Goal: Task Accomplishment & Management: Manage account settings

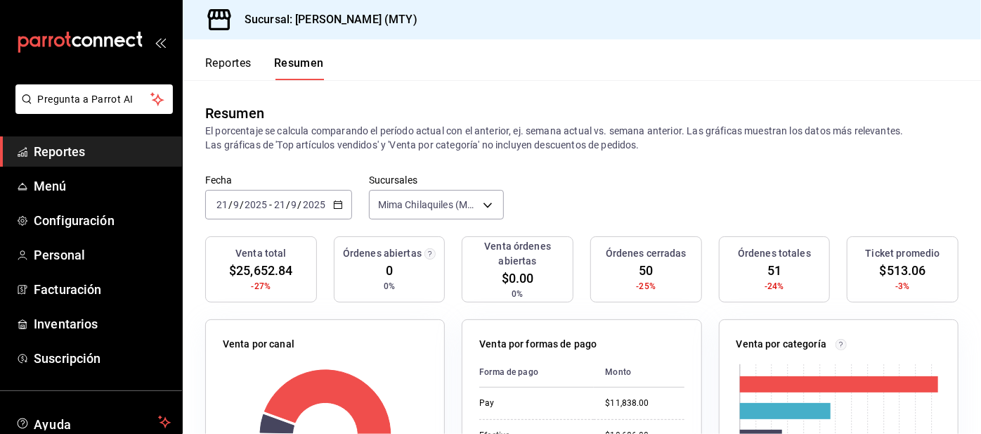
click at [224, 67] on button "Reportes" at bounding box center [228, 68] width 46 height 24
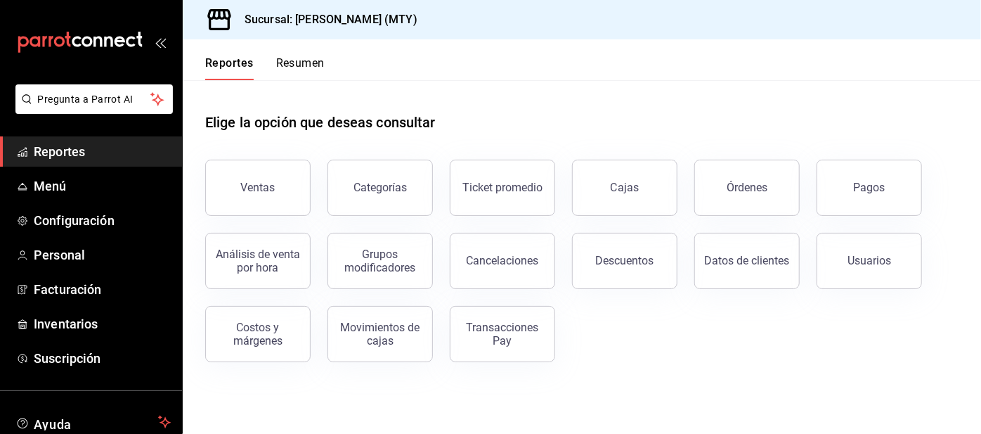
click at [853, 191] on button "Pagos" at bounding box center [869, 188] width 105 height 56
click at [840, 183] on html "Pregunta a Parrot AI Reportes Menú Configuración Personal Facturación Inventari…" at bounding box center [490, 217] width 981 height 434
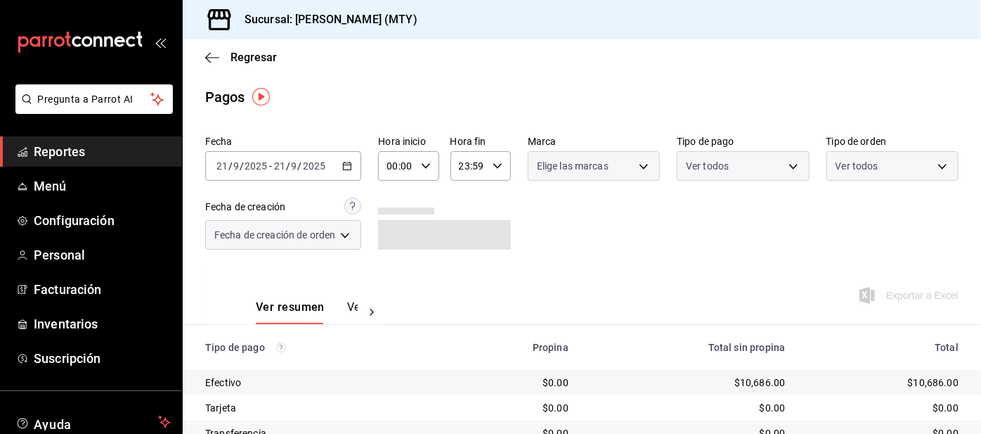
click at [722, 179] on body "Pregunta a Parrot AI Reportes Menú Configuración Personal Facturación Inventari…" at bounding box center [490, 217] width 981 height 434
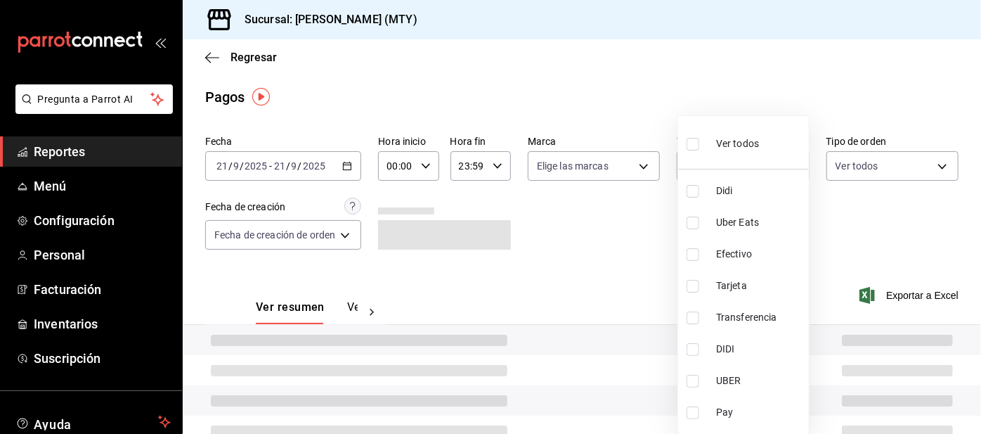
click at [701, 143] on label at bounding box center [696, 144] width 18 height 20
click at [699, 143] on input "checkbox" at bounding box center [693, 144] width 13 height 13
checkbox input "false"
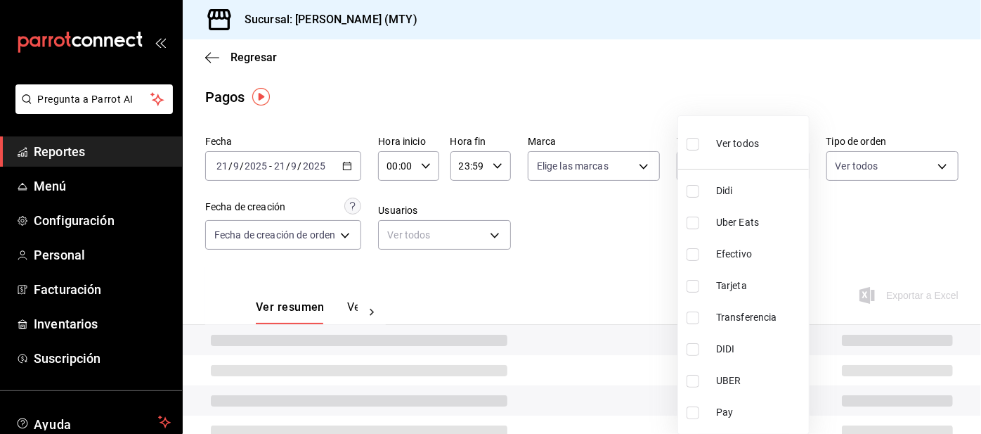
click at [699, 189] on input "checkbox" at bounding box center [693, 191] width 13 height 13
checkbox input "true"
click at [684, 224] on li "Uber Eats" at bounding box center [743, 223] width 131 height 32
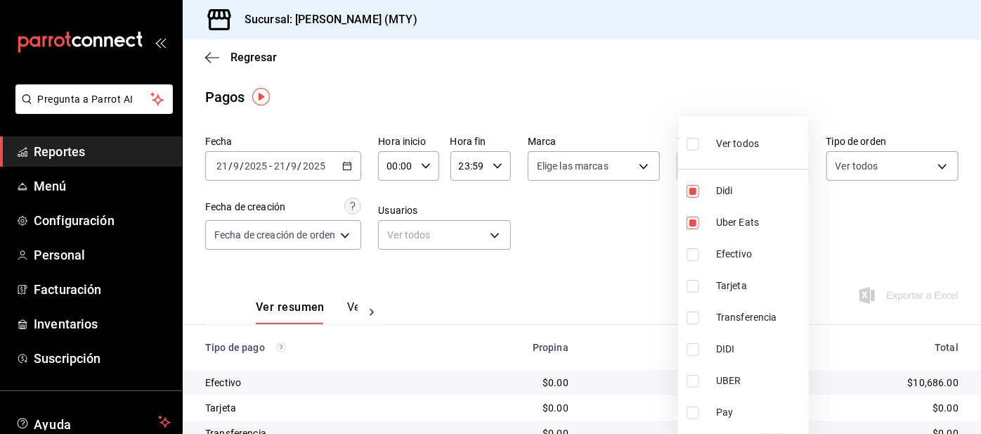
type input "ac2aad4e-3626-4df0-8b49-5bb49559922d,3386c666-a0b3-47d5-beef-c54dce93463a"
checkbox input "true"
checkbox input "false"
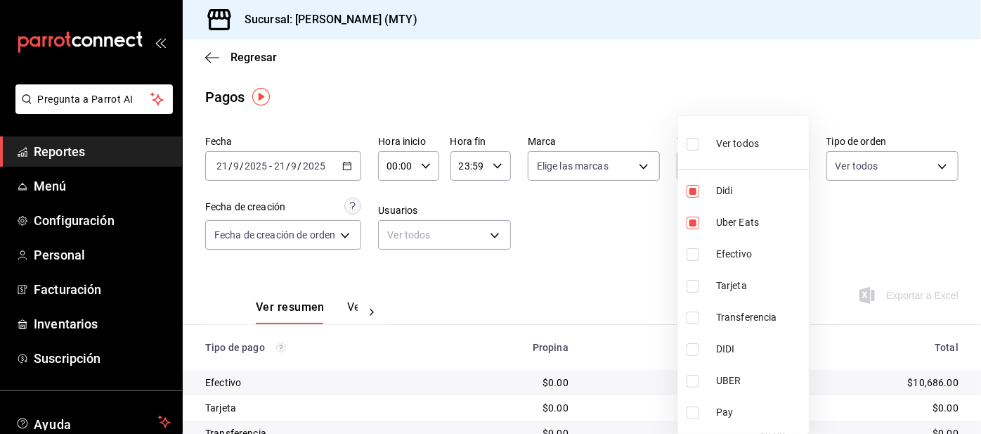
checkbox input "false"
click at [696, 190] on input "checkbox" at bounding box center [693, 191] width 13 height 13
checkbox input "false"
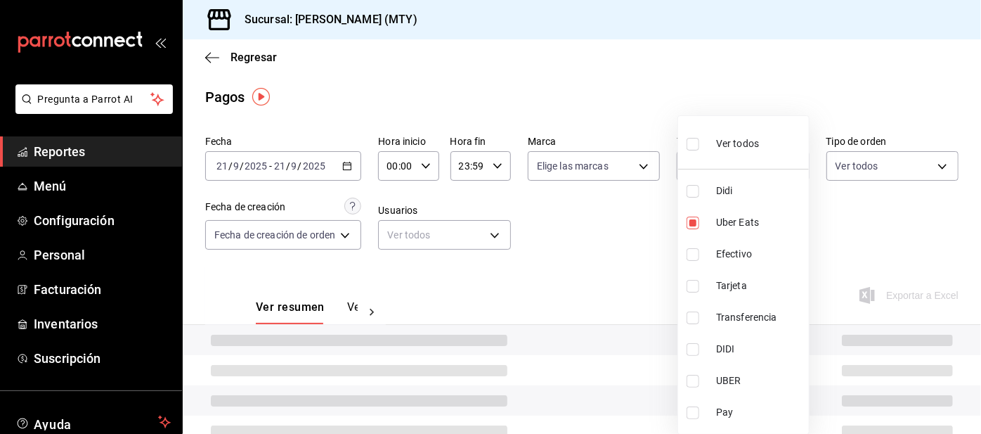
type input "3386c666-a0b3-47d5-beef-c54dce93463a"
click at [696, 191] on input "checkbox" at bounding box center [693, 191] width 13 height 13
checkbox input "true"
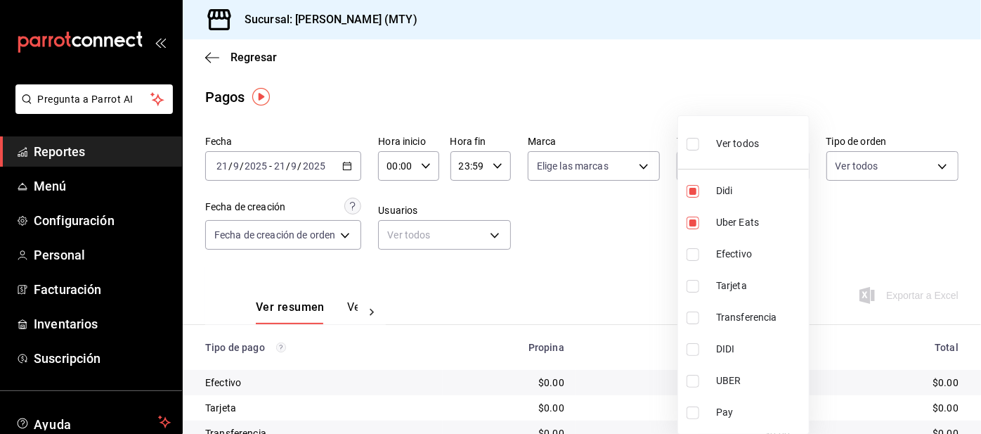
type input "3386c666-a0b3-47d5-beef-c54dce93463a,ac2aad4e-3626-4df0-8b49-5bb49559922d"
click at [697, 412] on input "checkbox" at bounding box center [693, 412] width 13 height 13
checkbox input "true"
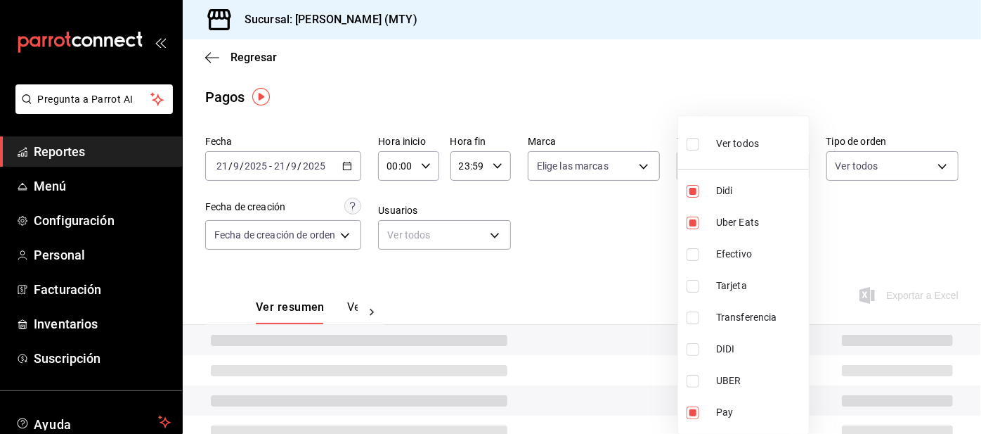
type input "3386c666-a0b3-47d5-beef-c54dce93463a,ac2aad4e-3626-4df0-8b49-5bb49559922d,f6d9e…"
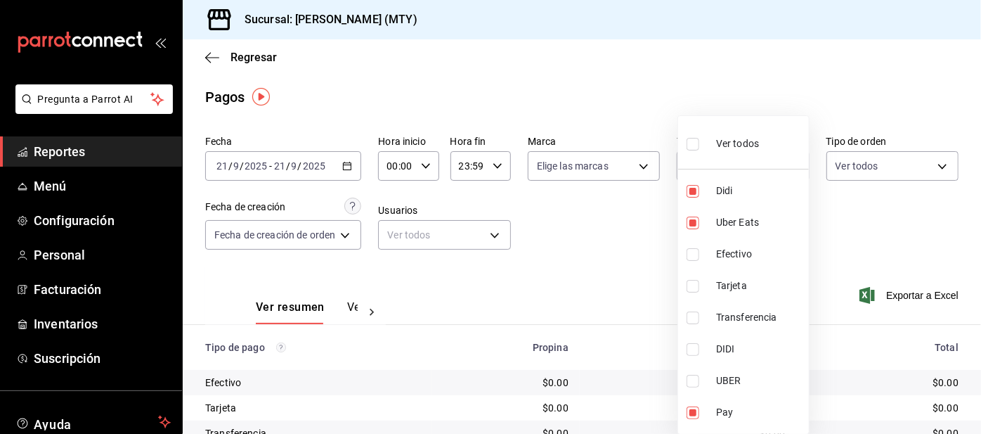
click at [598, 246] on div at bounding box center [490, 217] width 981 height 434
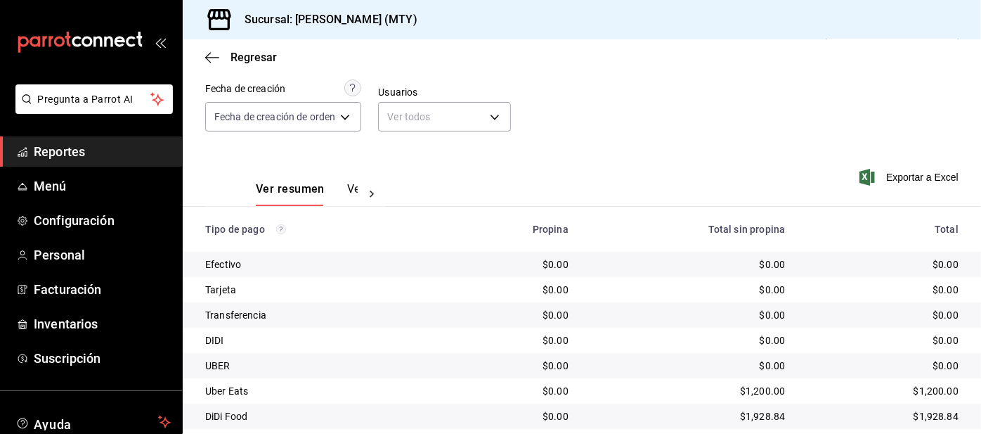
scroll to position [67, 0]
click at [124, 219] on span "Configuración" at bounding box center [102, 220] width 137 height 19
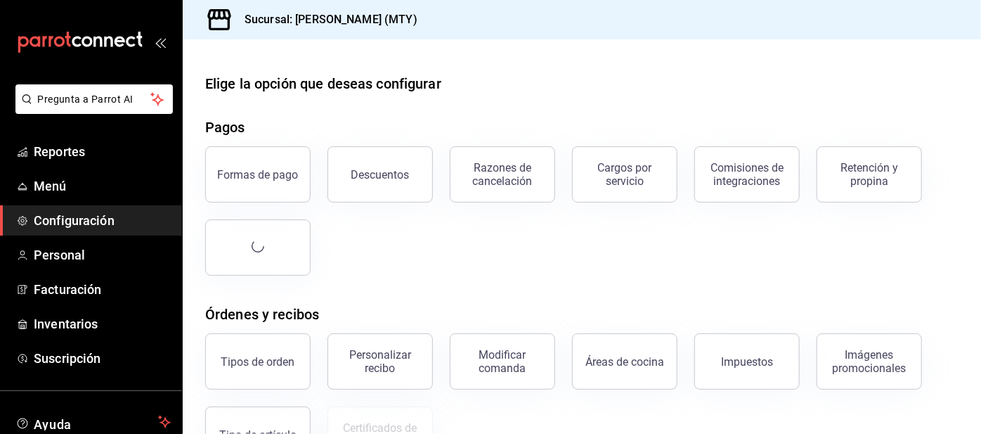
click at [845, 172] on div "Retención y propina" at bounding box center [869, 174] width 87 height 27
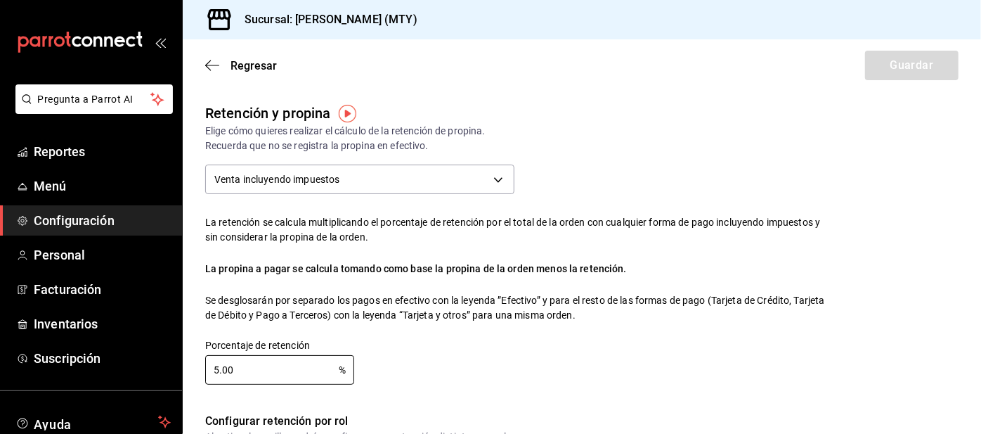
click at [294, 373] on input "5.00" at bounding box center [272, 370] width 134 height 28
checkbox input "true"
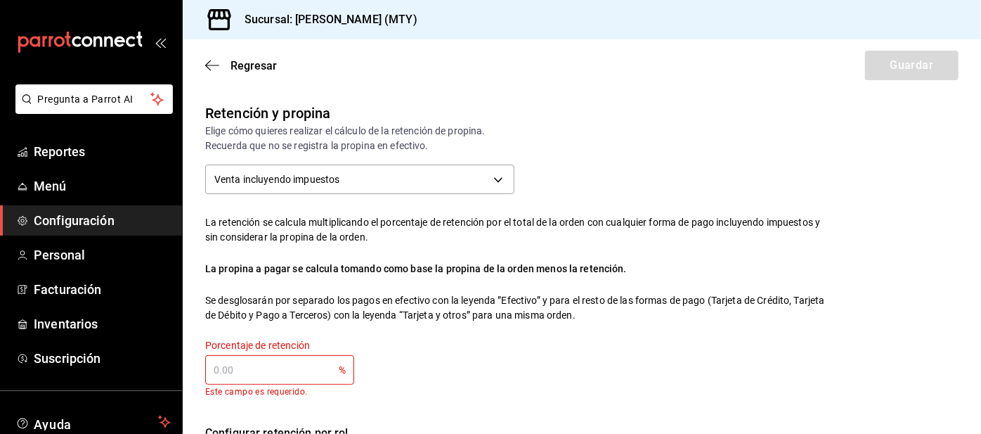
scroll to position [6, 0]
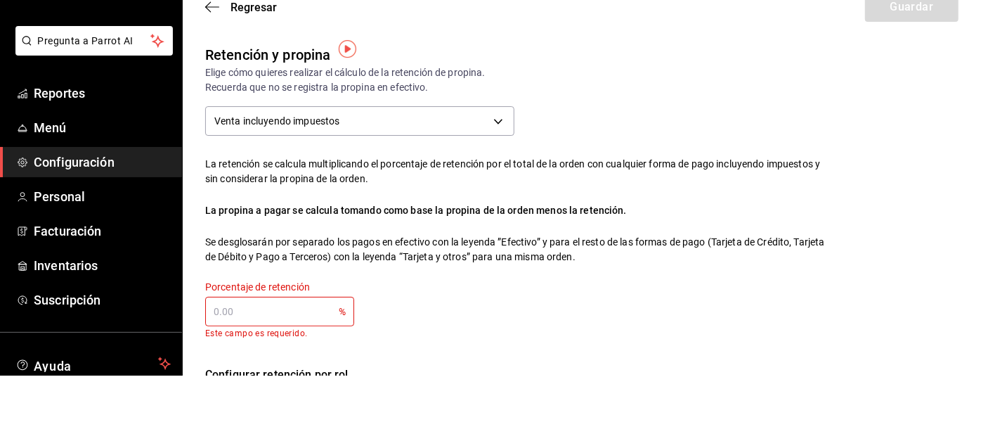
type input "0.00"
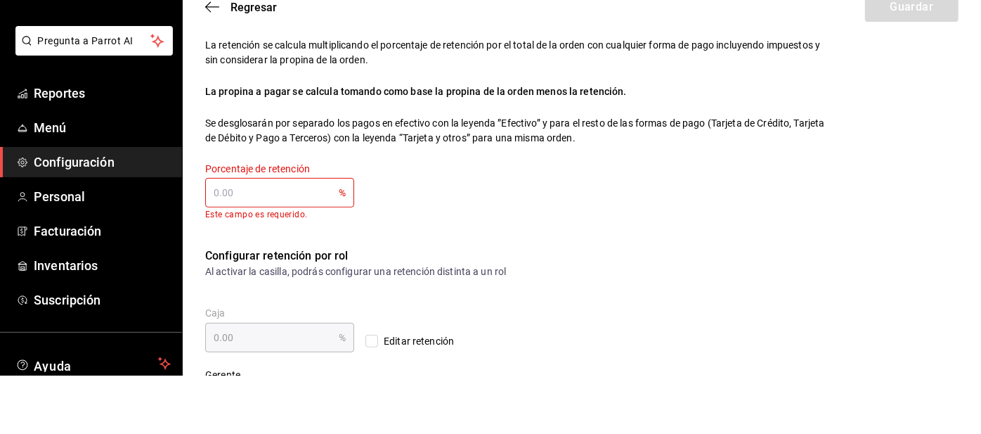
scroll to position [174, 0]
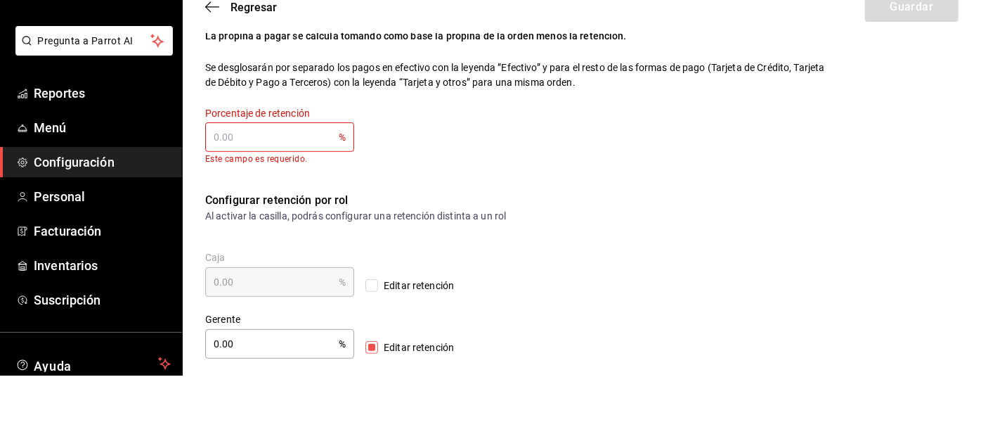
type input "4.00"
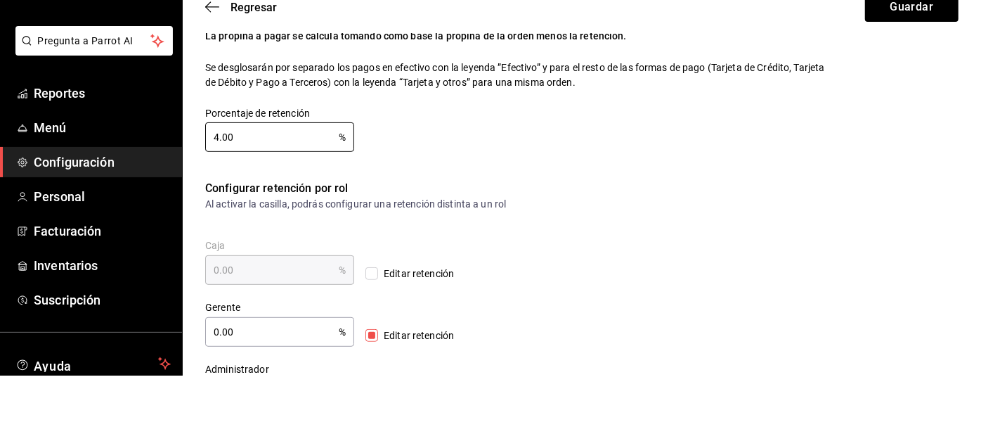
type input "4.00"
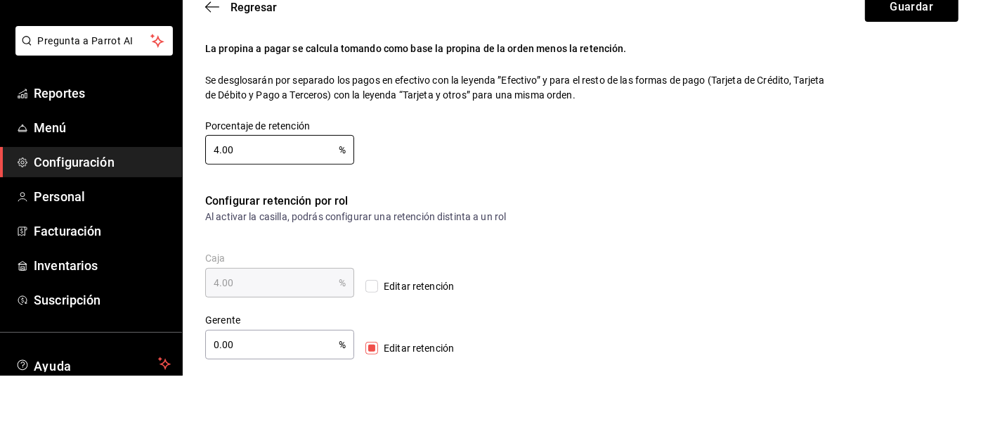
scroll to position [6, 0]
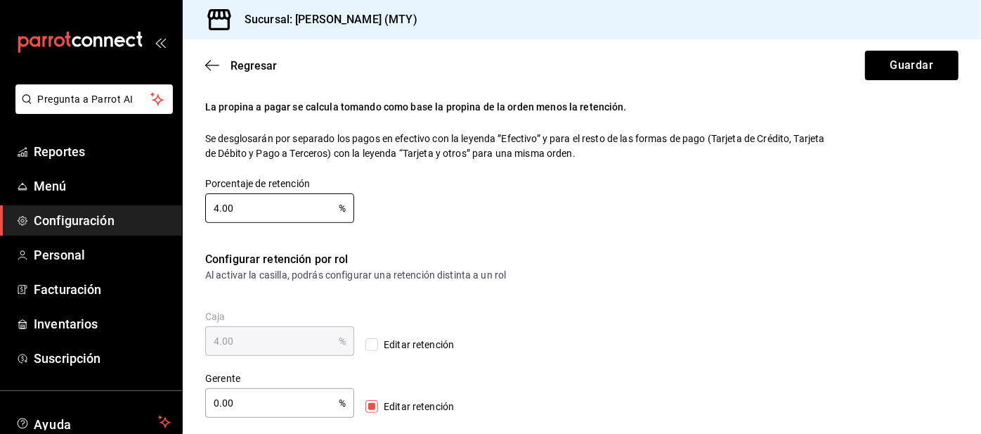
type input "4.00"
click at [903, 71] on button "Guardar" at bounding box center [911, 66] width 93 height 30
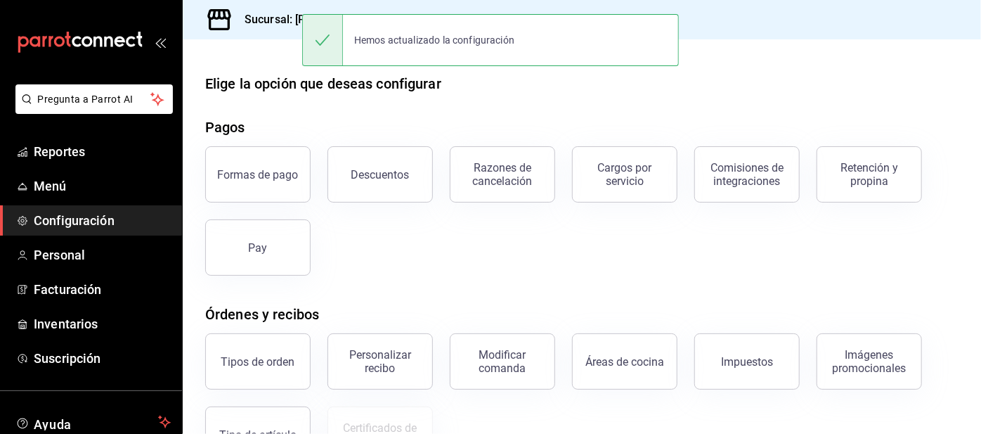
click at [119, 155] on span "Reportes" at bounding box center [102, 151] width 137 height 19
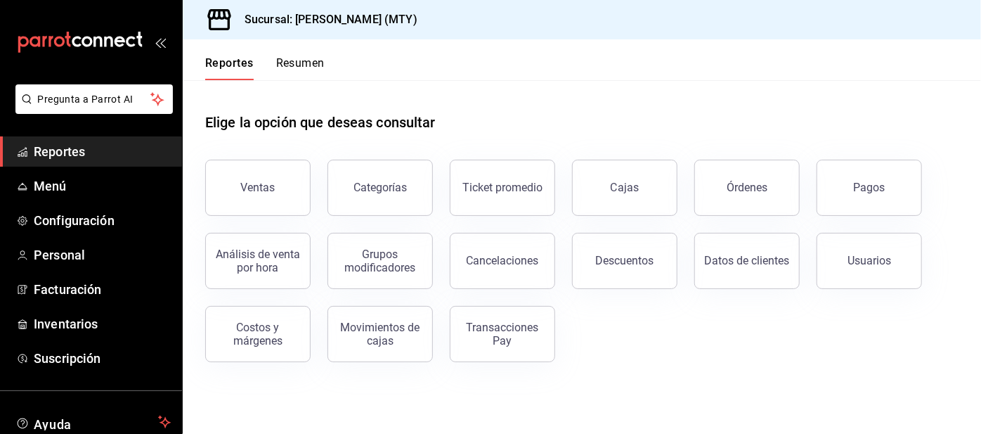
click at [131, 163] on link "Reportes" at bounding box center [91, 151] width 182 height 30
click at [308, 72] on button "Resumen" at bounding box center [300, 68] width 49 height 24
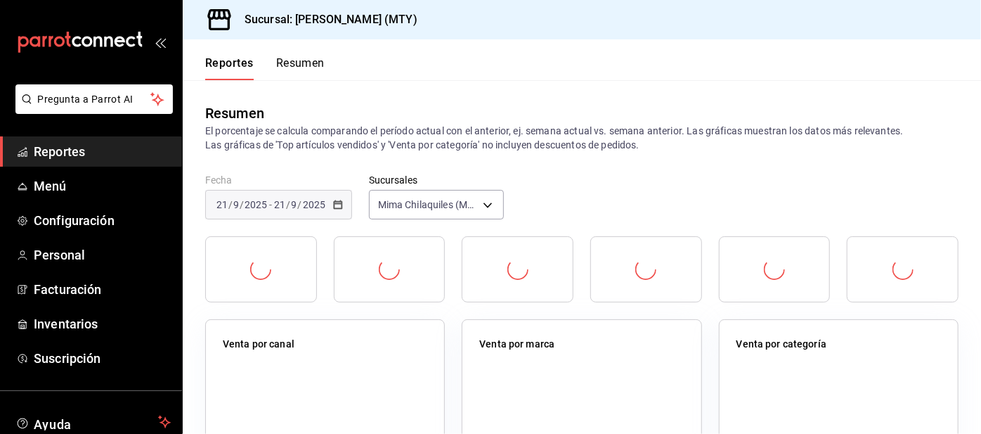
click at [309, 56] on button "Resumen" at bounding box center [300, 68] width 49 height 24
click at [311, 56] on button "Resumen" at bounding box center [300, 68] width 49 height 24
click at [287, 56] on button "Resumen" at bounding box center [300, 68] width 49 height 24
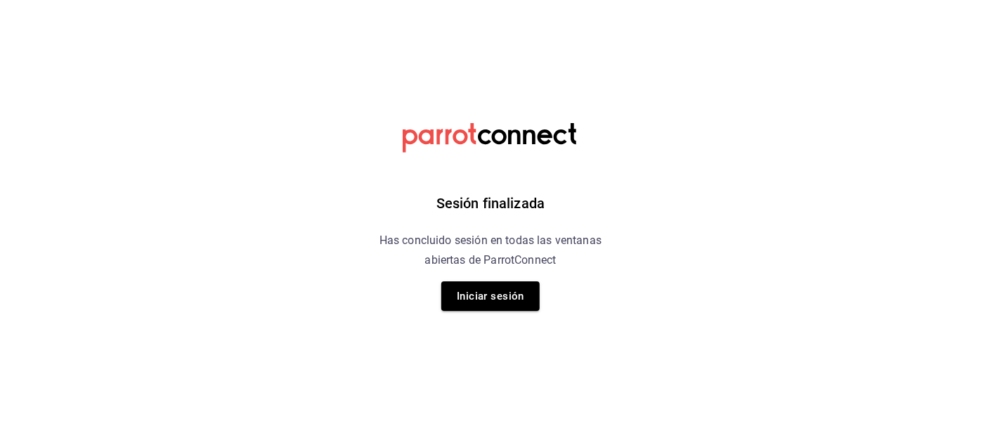
click at [497, 291] on button "Iniciar sesión" at bounding box center [490, 296] width 98 height 30
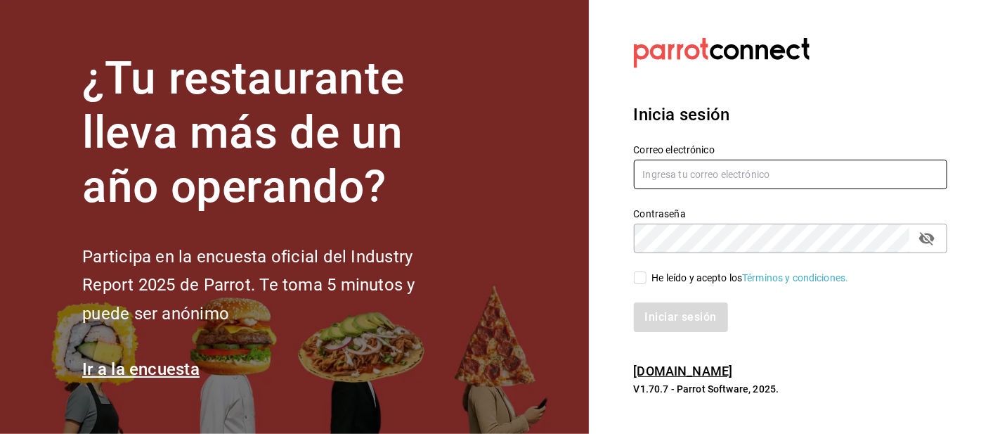
click at [697, 189] on input "text" at bounding box center [791, 175] width 314 height 30
type input "Irenehernandezalvarado@outlook.com"
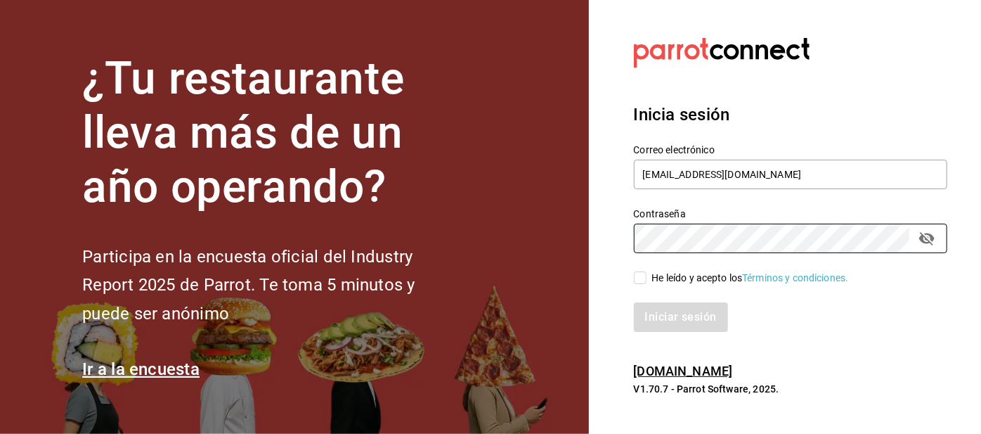
click at [645, 284] on input "He leído y acepto los Términos y condiciones." at bounding box center [640, 277] width 13 height 13
checkbox input "true"
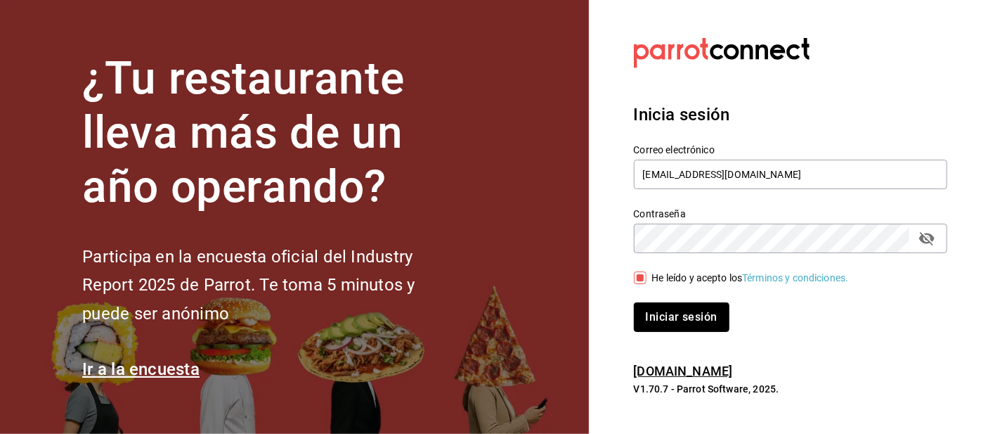
click at [677, 332] on button "Iniciar sesión" at bounding box center [682, 317] width 96 height 30
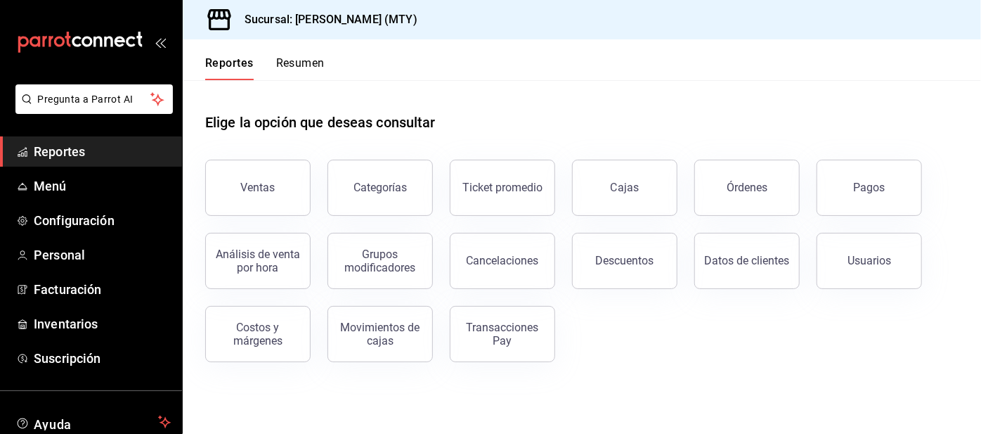
click at [131, 224] on span "Configuración" at bounding box center [102, 220] width 137 height 19
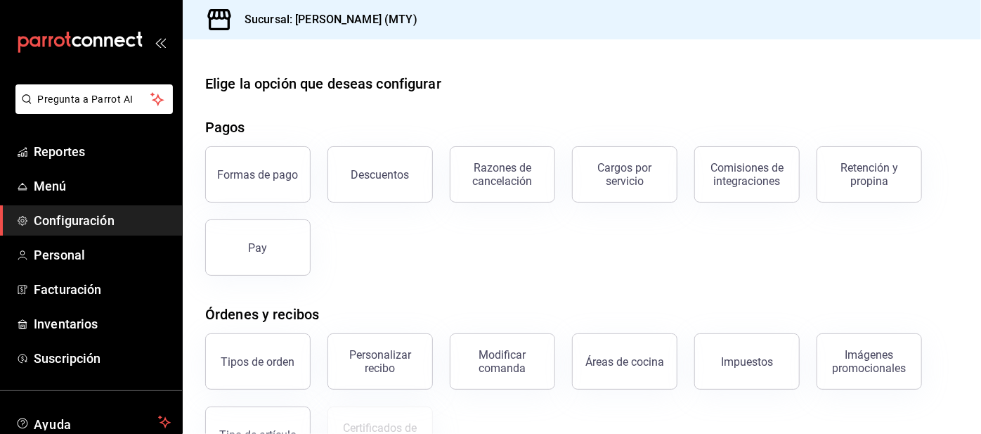
click at [847, 180] on div "Retención y propina" at bounding box center [869, 174] width 87 height 27
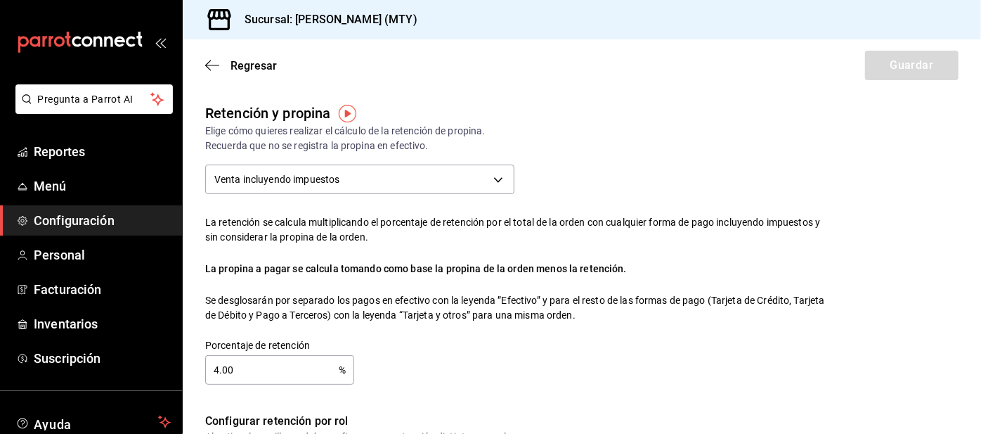
checkbox input "true"
click at [280, 373] on input "4.00" at bounding box center [272, 370] width 134 height 28
click at [254, 366] on input "4.00" at bounding box center [272, 370] width 134 height 28
click at [245, 368] on input "4.00" at bounding box center [272, 370] width 134 height 28
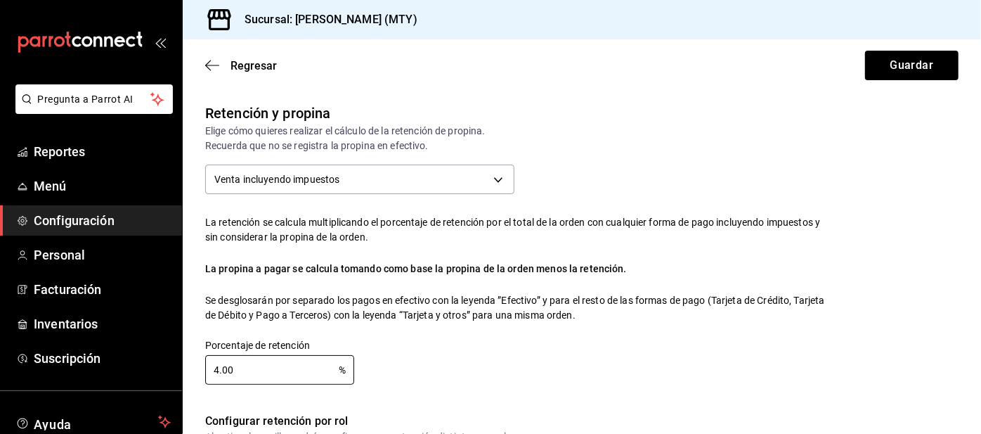
type input "4.00"
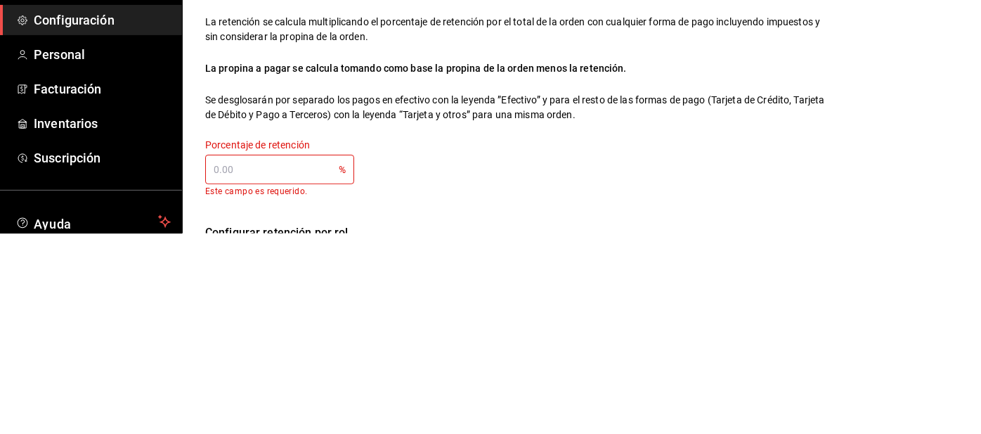
type input "0.00"
type input "5.00"
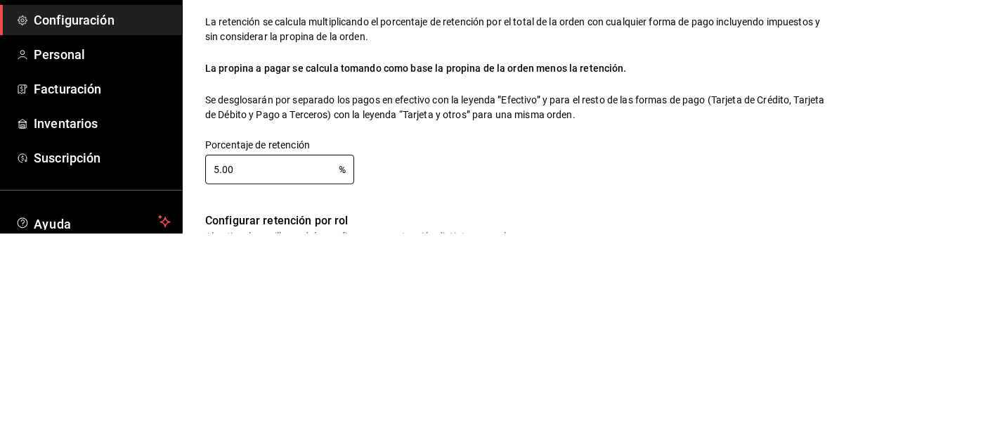
type input "5.00"
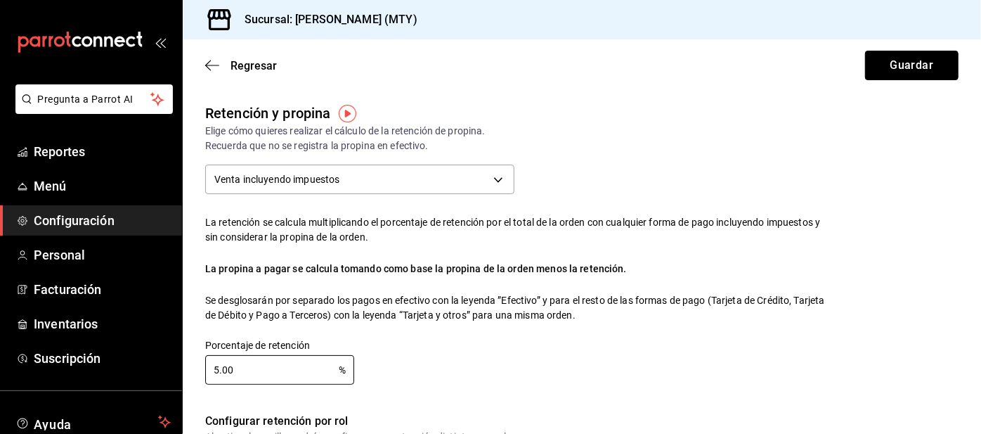
click at [879, 67] on button "Guardar" at bounding box center [911, 66] width 93 height 30
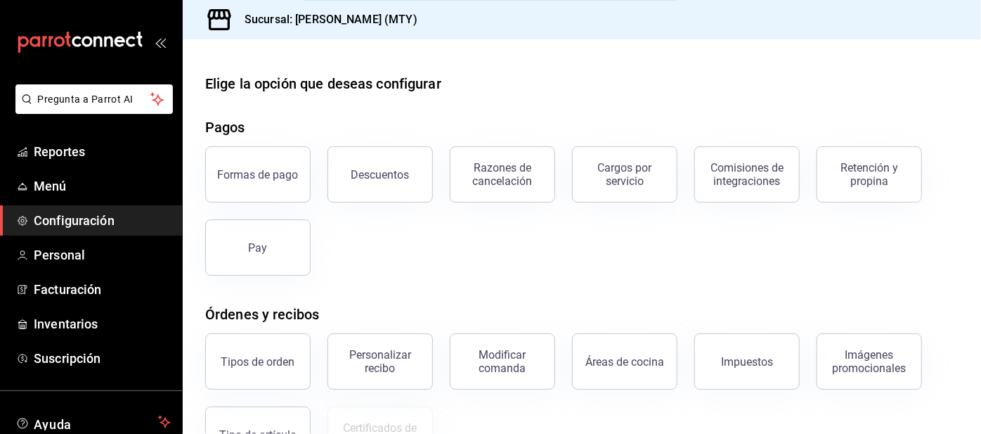
click at [107, 145] on span "Reportes" at bounding box center [102, 151] width 137 height 19
